Goal: Share content: Share content

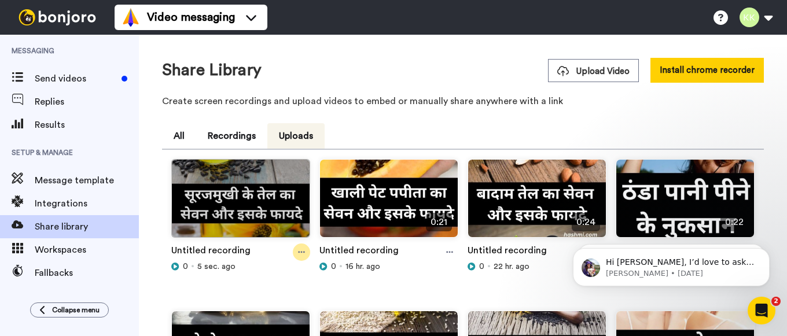
click at [302, 254] on icon at bounding box center [301, 252] width 7 height 8
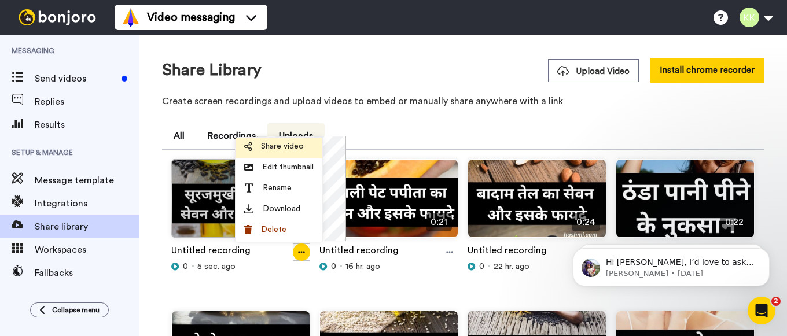
click at [290, 146] on span "Share video" at bounding box center [282, 147] width 43 height 12
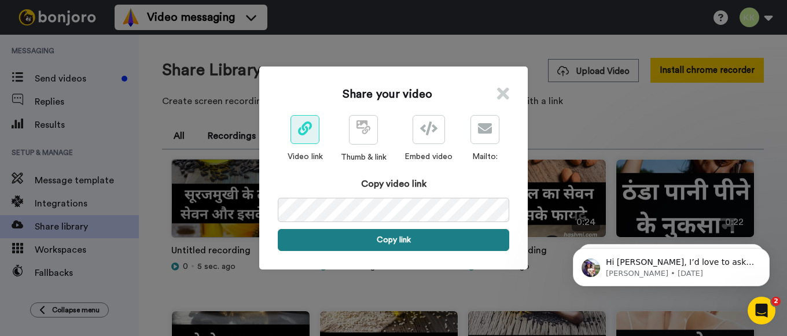
click at [391, 239] on button "Copy link" at bounding box center [394, 240] width 232 height 22
